Goal: Information Seeking & Learning: Learn about a topic

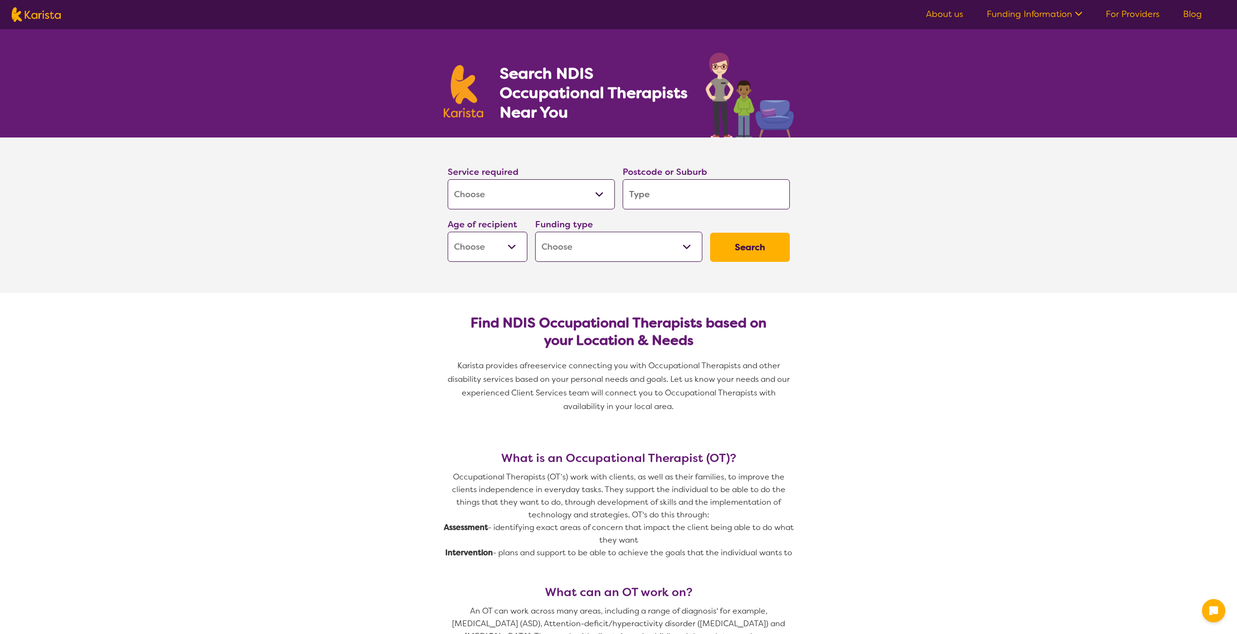
select select "[MEDICAL_DATA]"
drag, startPoint x: 0, startPoint y: 0, endPoint x: 673, endPoint y: 204, distance: 703.2
click at [673, 204] on input "search" at bounding box center [706, 194] width 167 height 30
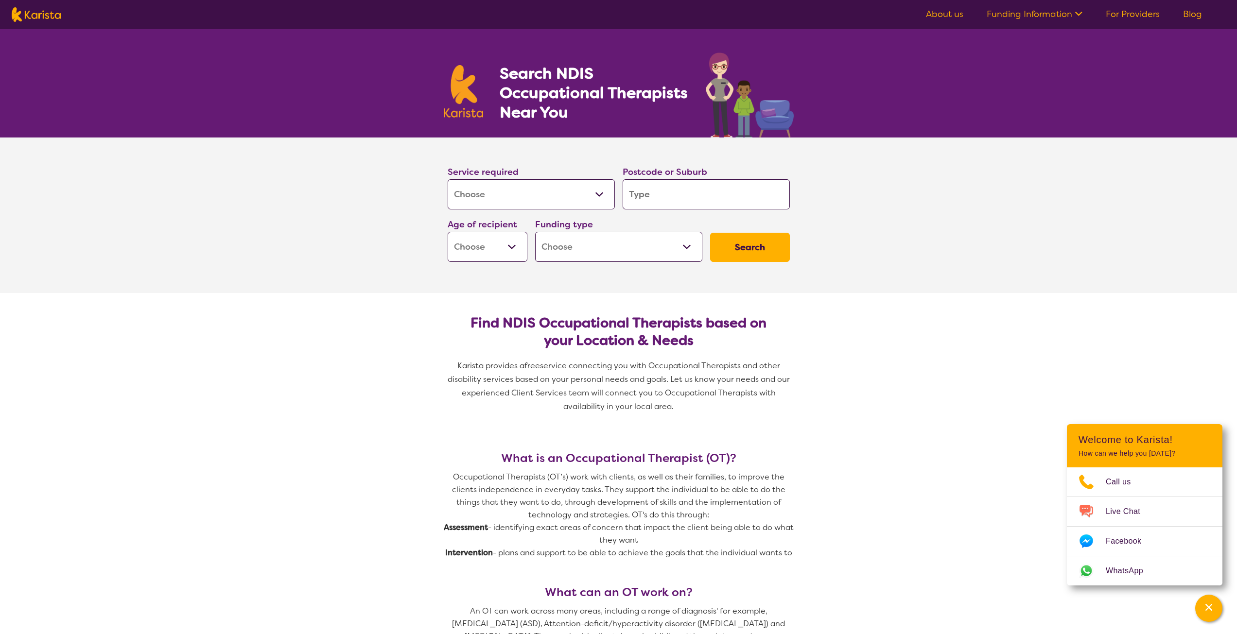
type input "2147"
click at [490, 248] on select "Early Childhood - 0 to 9 Child - 10 to 11 Adolescent - 12 to 17 Adult - 18 to 6…" at bounding box center [488, 247] width 80 height 30
select select "EC"
click at [448, 232] on select "Early Childhood - 0 to 9 Child - 10 to 11 Adolescent - 12 to 17 Adult - 18 to 6…" at bounding box center [488, 247] width 80 height 30
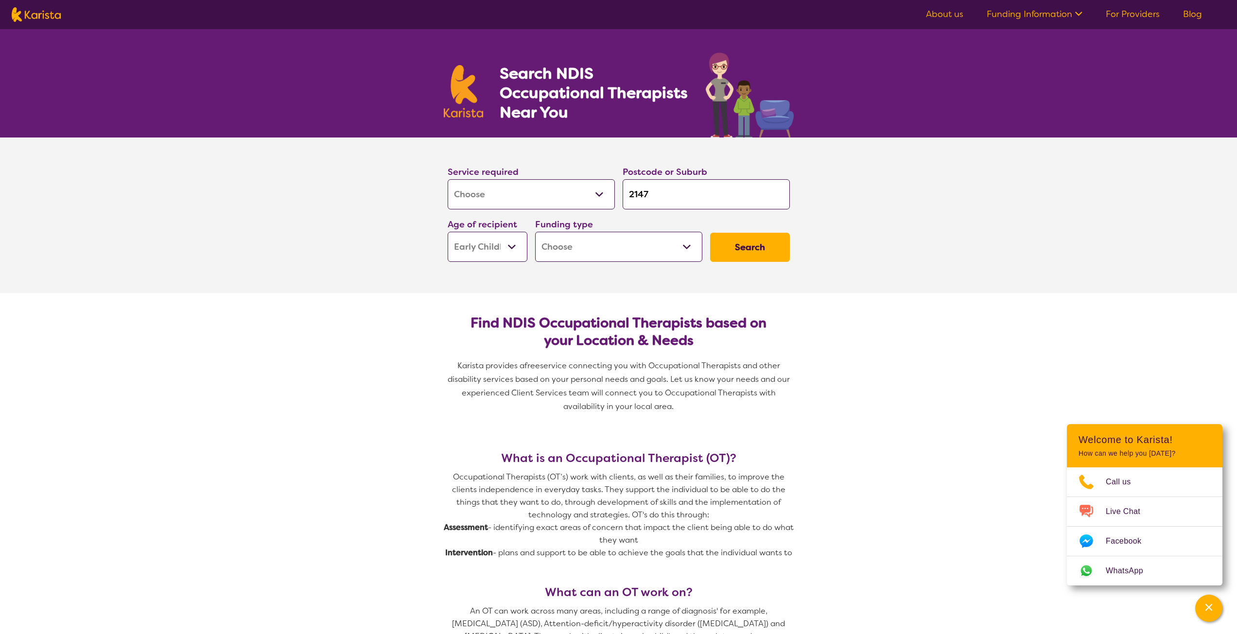
select select "EC"
click at [590, 235] on select "Home Care Package (HCP) National Disability Insurance Scheme (NDIS) I don't know" at bounding box center [618, 247] width 167 height 30
click at [495, 340] on h2 "Find NDIS Occupational Therapists based on your Location & Needs" at bounding box center [618, 331] width 327 height 35
click at [602, 253] on select "Home Care Package (HCP) National Disability Insurance Scheme (NDIS) I don't know" at bounding box center [618, 247] width 167 height 30
select select "i-don-t-know"
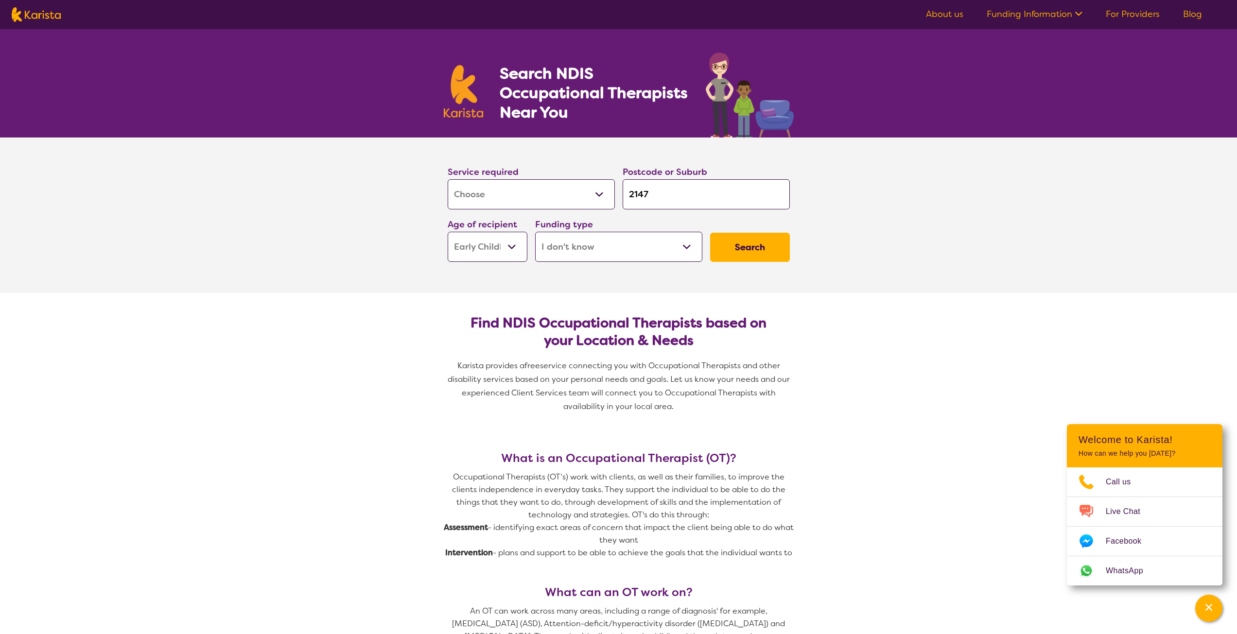
click at [535, 232] on select "Home Care Package (HCP) National Disability Insurance Scheme (NDIS) I don't know" at bounding box center [618, 247] width 167 height 30
select select "i-don-t-know"
click at [759, 242] on button "Search" at bounding box center [750, 247] width 80 height 29
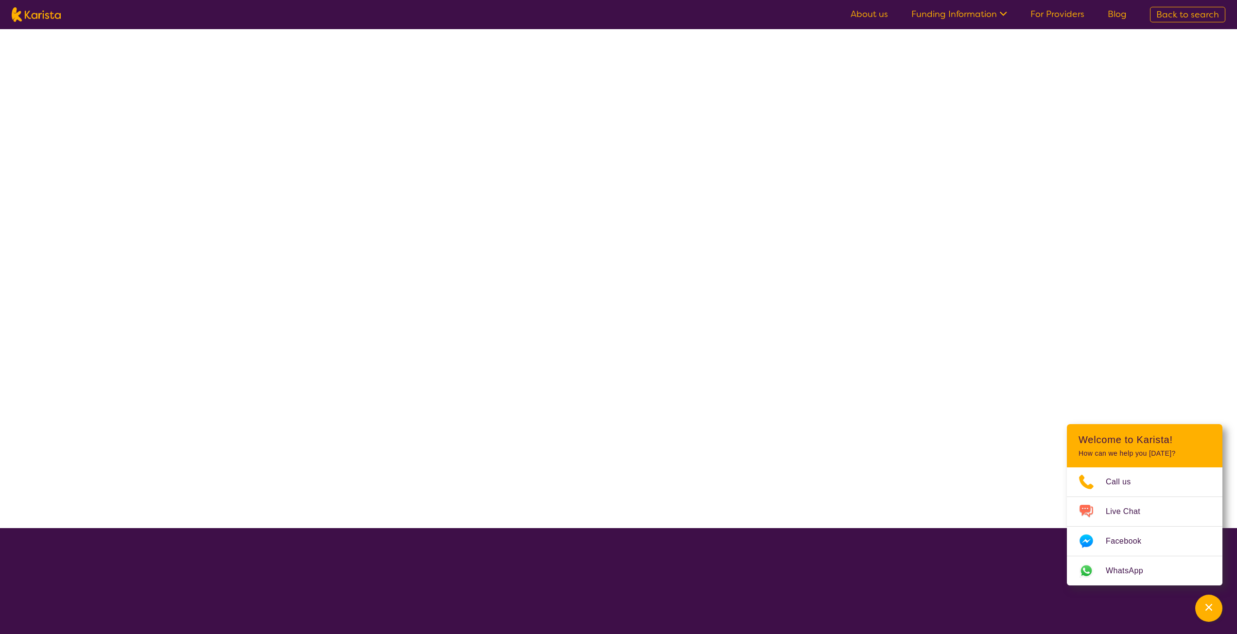
select select "[MEDICAL_DATA]"
select select "EC"
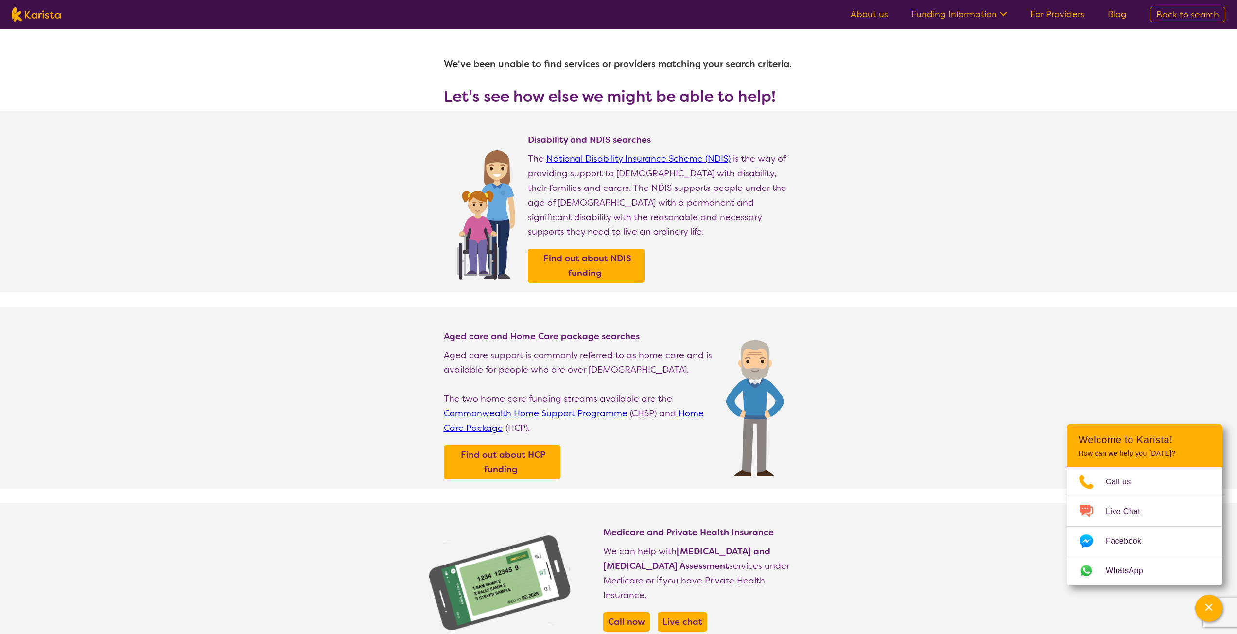
select select "[MEDICAL_DATA]"
select select "EC"
select select "i-don-t-know"
select select "[MEDICAL_DATA]"
select select "EC"
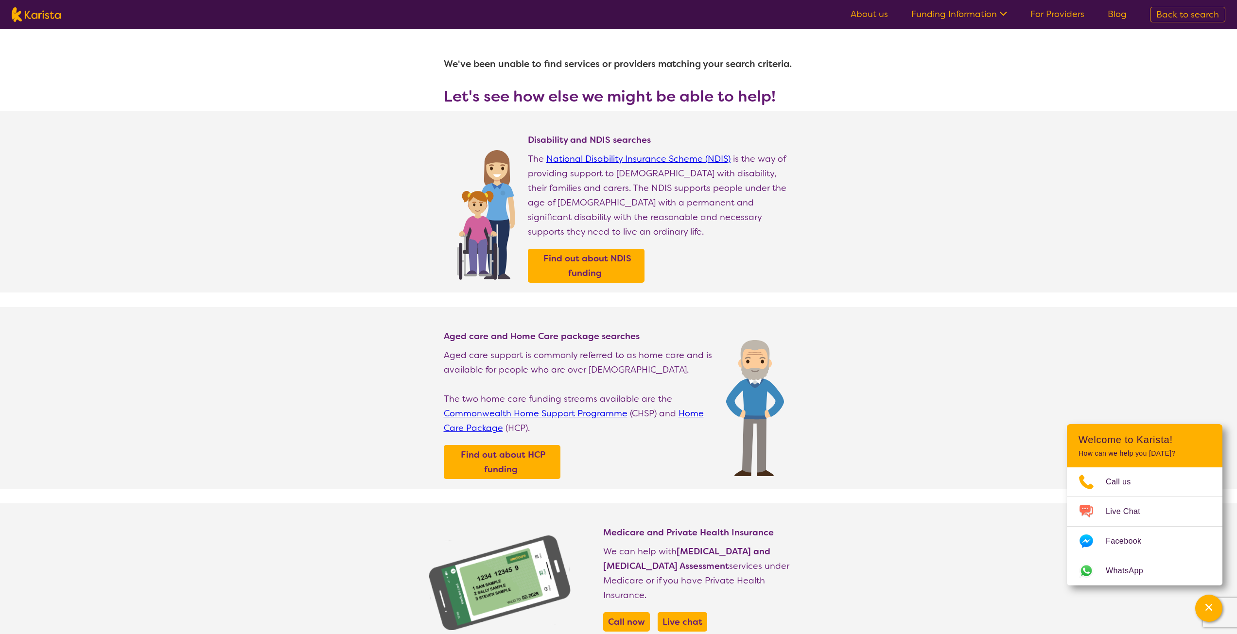
select select "i-don-t-know"
